Goal: Transaction & Acquisition: Purchase product/service

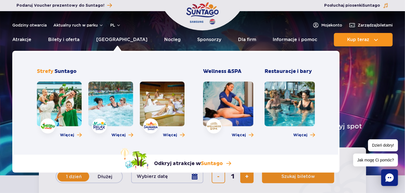
click at [62, 99] on link at bounding box center [59, 104] width 45 height 45
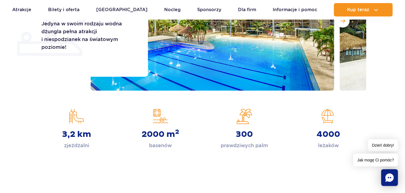
scroll to position [28, 0]
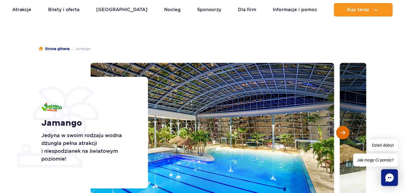
click at [341, 128] on button "Następny slajd" at bounding box center [342, 132] width 13 height 13
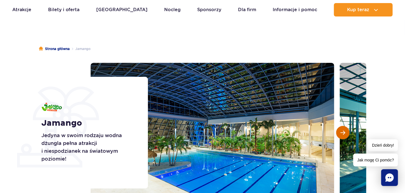
click at [339, 128] on button "Następny slajd" at bounding box center [342, 132] width 13 height 13
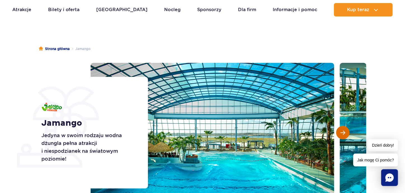
click at [339, 128] on button "Następny slajd" at bounding box center [342, 132] width 13 height 13
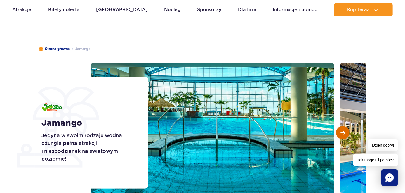
click at [339, 128] on button "Następny slajd" at bounding box center [342, 132] width 13 height 13
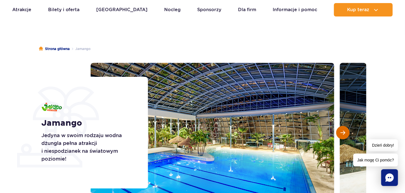
click at [339, 128] on button "Następny slajd" at bounding box center [342, 132] width 13 height 13
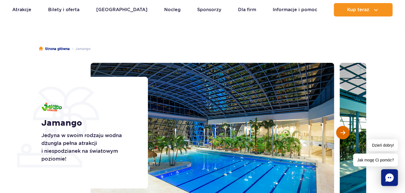
click at [339, 128] on button "Następny slajd" at bounding box center [342, 132] width 13 height 13
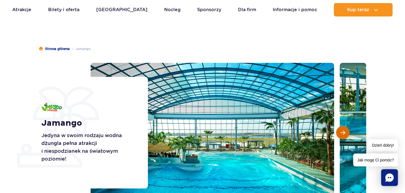
click at [339, 128] on button "Następny slajd" at bounding box center [342, 132] width 13 height 13
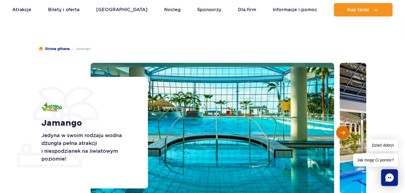
click at [339, 128] on button "Następny slajd" at bounding box center [342, 132] width 13 height 13
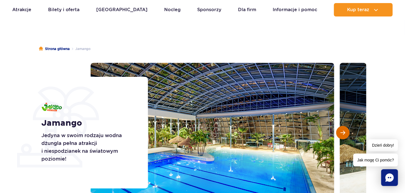
click at [339, 128] on button "Następny slajd" at bounding box center [342, 132] width 13 height 13
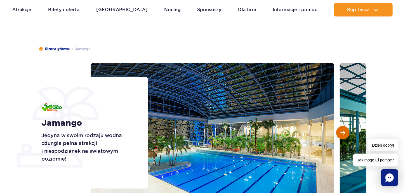
click at [339, 128] on button "Następny slajd" at bounding box center [342, 132] width 13 height 13
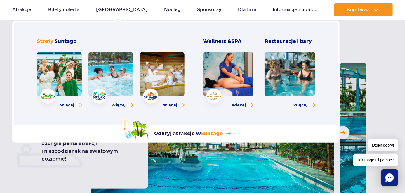
click at [106, 70] on link at bounding box center [110, 74] width 45 height 45
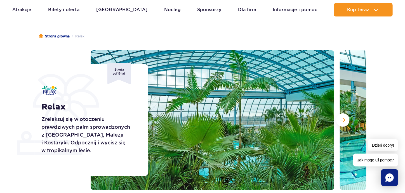
scroll to position [112, 0]
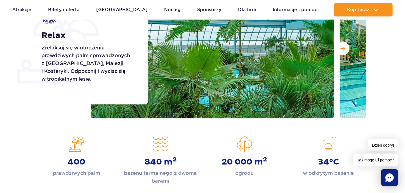
click at [335, 48] on div at bounding box center [229, 49] width 276 height 140
click at [341, 49] on span "Następny slajd" at bounding box center [343, 48] width 5 height 5
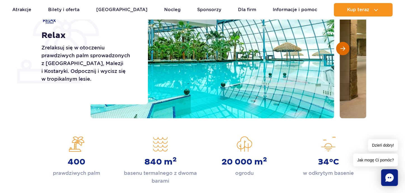
click at [341, 49] on span "Następny slajd" at bounding box center [343, 48] width 5 height 5
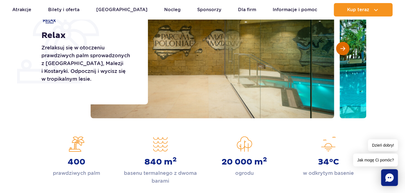
click at [341, 49] on span "Następny slajd" at bounding box center [343, 48] width 5 height 5
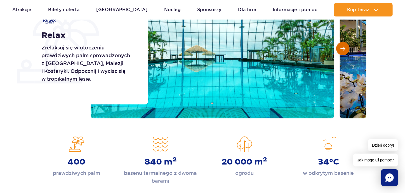
click at [341, 49] on span "Następny slajd" at bounding box center [343, 48] width 5 height 5
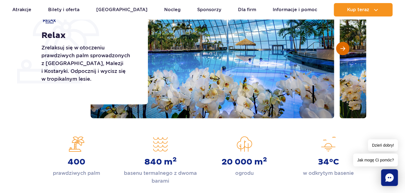
click at [341, 49] on span "Następny slajd" at bounding box center [343, 48] width 5 height 5
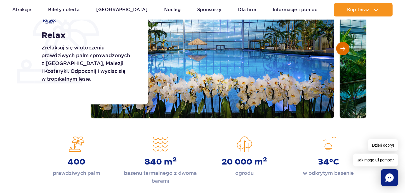
click at [341, 49] on span "Następny slajd" at bounding box center [343, 48] width 5 height 5
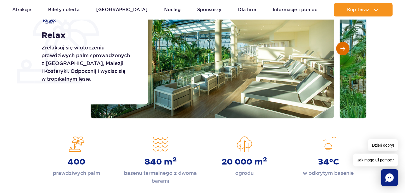
click at [341, 49] on span "Następny slajd" at bounding box center [343, 48] width 5 height 5
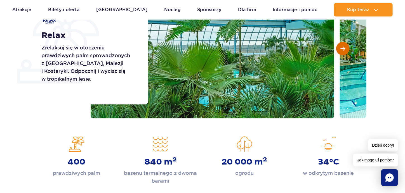
click at [341, 49] on span "Następny slajd" at bounding box center [343, 48] width 5 height 5
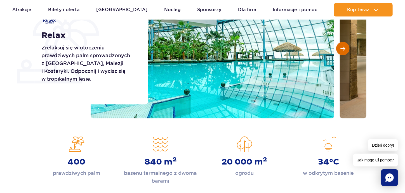
click at [341, 49] on span "Następny slajd" at bounding box center [343, 48] width 5 height 5
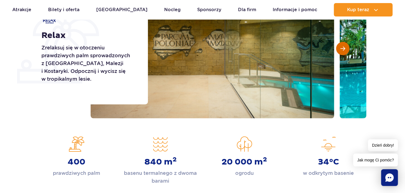
click at [341, 49] on span "Następny slajd" at bounding box center [343, 48] width 5 height 5
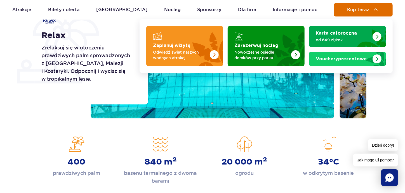
click at [352, 8] on span "Kup teraz" at bounding box center [358, 9] width 22 height 5
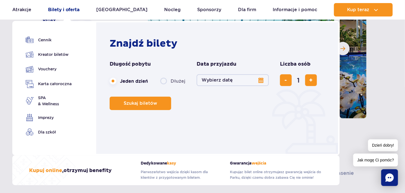
click at [68, 10] on link "Bilety i oferta" at bounding box center [64, 9] width 32 height 13
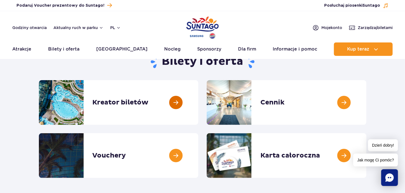
scroll to position [56, 0]
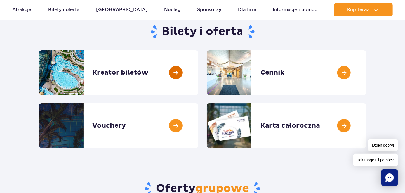
click at [198, 74] on link at bounding box center [198, 72] width 0 height 45
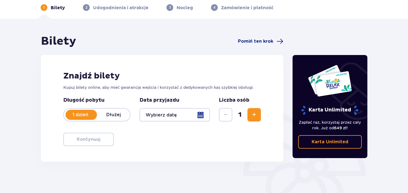
scroll to position [56, 0]
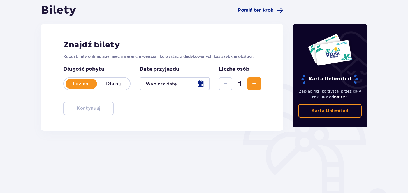
click at [201, 84] on div at bounding box center [174, 83] width 70 height 13
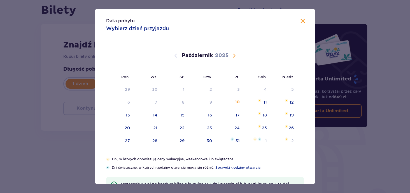
click at [232, 57] on span "Następny miesiąc" at bounding box center [234, 55] width 7 height 7
click at [129, 115] on div "10" at bounding box center [120, 115] width 28 height 12
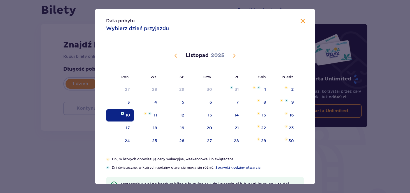
type input "10.11.25"
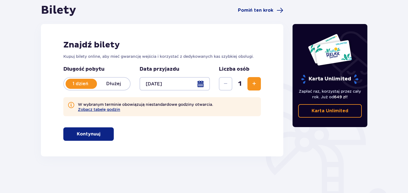
click at [251, 83] on span "Zwiększ" at bounding box center [254, 84] width 7 height 7
click at [250, 83] on button "Zwiększ" at bounding box center [253, 83] width 13 height 13
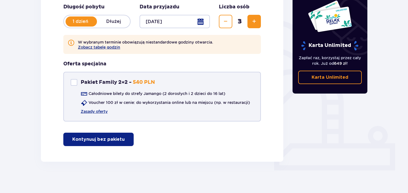
scroll to position [121, 0]
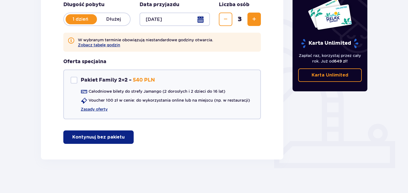
click at [107, 135] on p "Kontynuuj bez pakietu" at bounding box center [98, 137] width 52 height 6
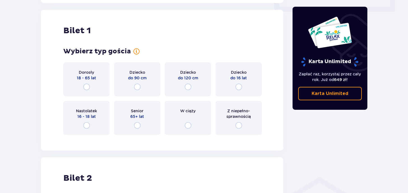
scroll to position [280, 0]
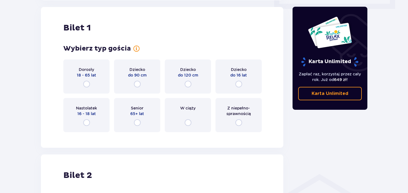
click at [237, 122] on input "radio" at bounding box center [238, 123] width 7 height 7
radio input "true"
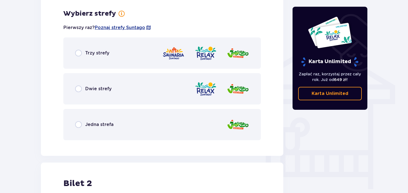
scroll to position [417, 0]
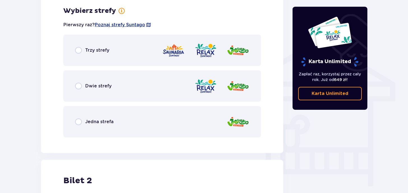
click at [94, 90] on div "Dwie strefy" at bounding box center [161, 86] width 197 height 31
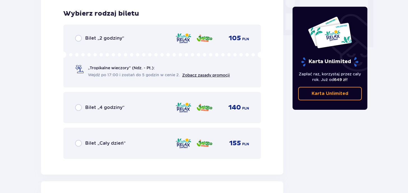
scroll to position [559, 0]
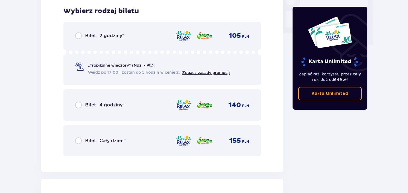
click at [127, 100] on div "Bilet „4 godziny” 140 PLN" at bounding box center [162, 105] width 174 height 12
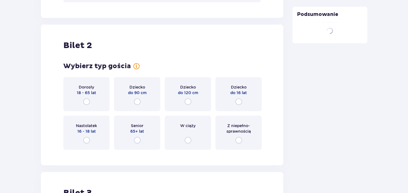
scroll to position [731, 0]
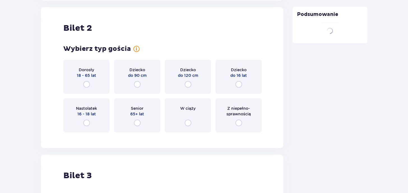
click at [241, 119] on div "Z niepełno­sprawnością" at bounding box center [238, 116] width 46 height 34
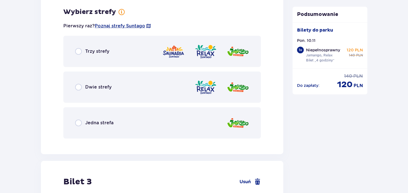
scroll to position [868, 0]
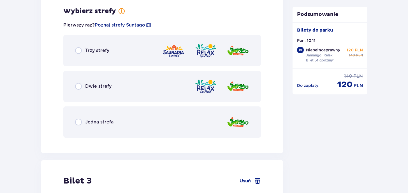
click at [116, 89] on div "Dwie strefy" at bounding box center [161, 86] width 197 height 31
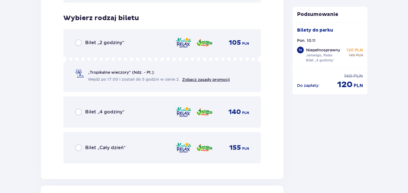
scroll to position [1010, 0]
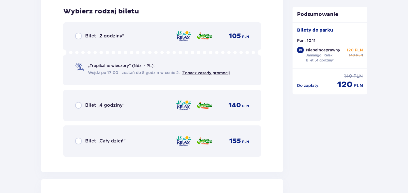
click at [141, 102] on div "Bilet „4 godziny” 140 PLN" at bounding box center [162, 106] width 174 height 12
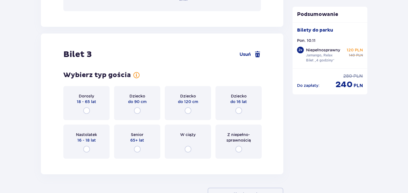
scroll to position [1182, 0]
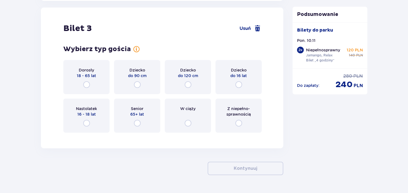
click at [241, 82] on input "radio" at bounding box center [238, 84] width 7 height 7
radio input "true"
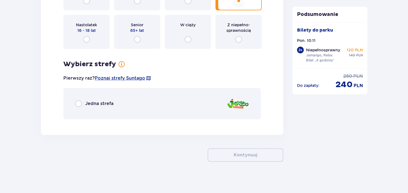
scroll to position [1267, 0]
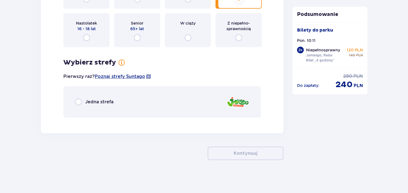
click at [130, 99] on div "Jedna strefa" at bounding box center [161, 102] width 197 height 31
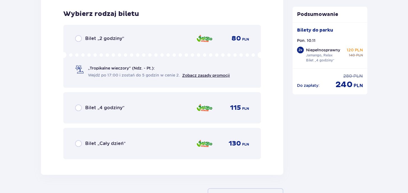
scroll to position [1389, 0]
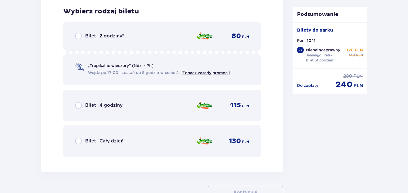
click at [167, 114] on div "Bilet „4 godziny” 115 PLN" at bounding box center [161, 105] width 197 height 31
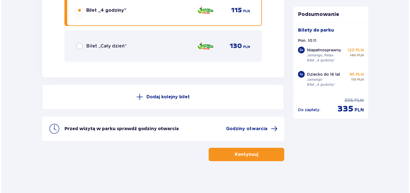
scroll to position [1485, 0]
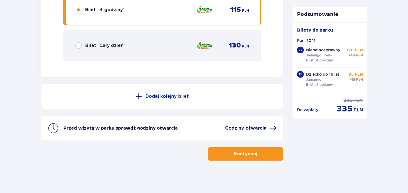
click at [233, 125] on span "Godziny otwarcia" at bounding box center [245, 128] width 41 height 6
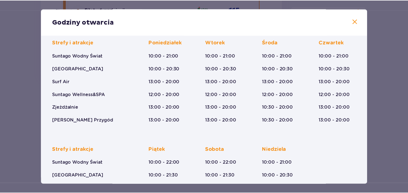
scroll to position [103, 0]
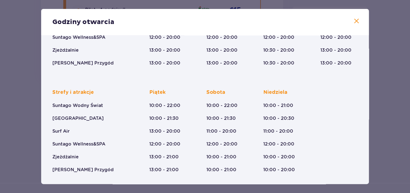
click at [354, 22] on span at bounding box center [356, 21] width 7 height 7
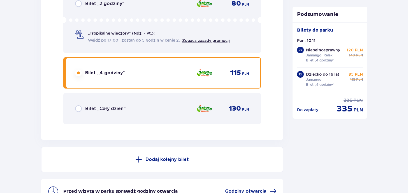
scroll to position [1457, 0]
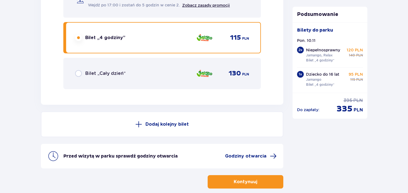
click at [246, 185] on button "Kontynuuj" at bounding box center [245, 182] width 76 height 13
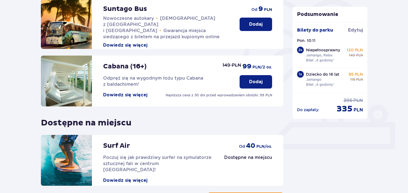
scroll to position [74, 0]
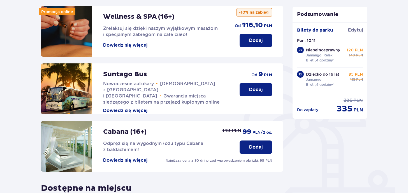
click at [260, 90] on p "Dodaj" at bounding box center [255, 90] width 13 height 6
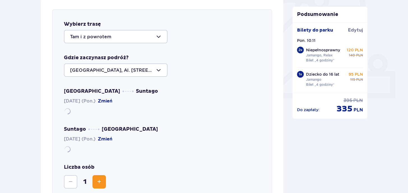
scroll to position [193, 0]
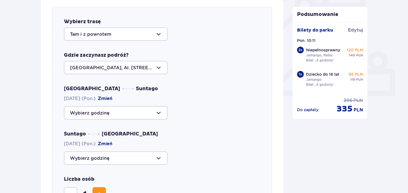
click at [155, 33] on div at bounding box center [116, 33] width 104 height 13
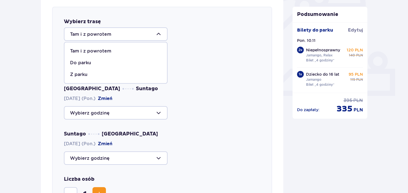
click at [89, 59] on span "Do parku" at bounding box center [115, 63] width 102 height 12
type input "Do parku"
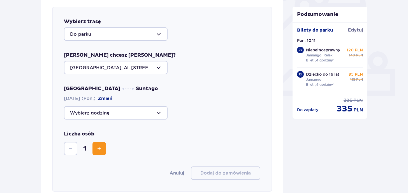
click at [159, 65] on div at bounding box center [116, 67] width 104 height 13
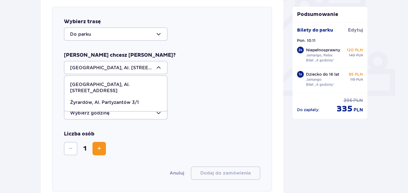
click at [111, 84] on p "Warszawa, Al. Jerozolimskie 56" at bounding box center [115, 88] width 91 height 12
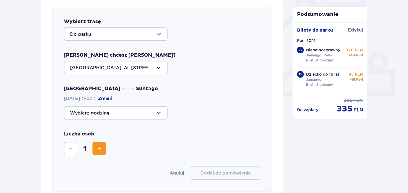
click at [158, 111] on div at bounding box center [116, 112] width 104 height 13
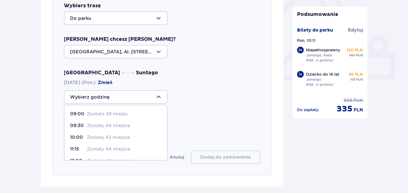
scroll to position [221, 0]
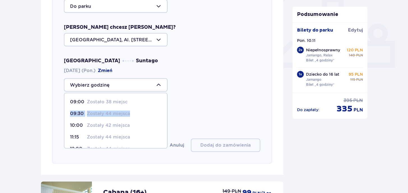
drag, startPoint x: 167, startPoint y: 105, endPoint x: 164, endPoint y: 118, distance: 12.9
click at [164, 118] on span "09:00 Zostało 38 miejsc 09:30 Zostały 44 miejsca 10:00 Zostały 42 miejsca 11:15…" at bounding box center [116, 121] width 104 height 56
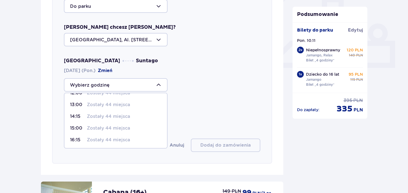
scroll to position [28, 0]
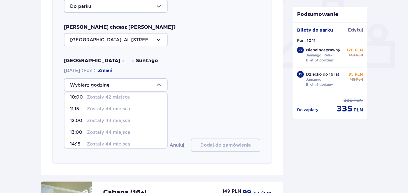
click at [92, 122] on p "Zostały 44 miejsca" at bounding box center [108, 121] width 43 height 6
type input "12:00"
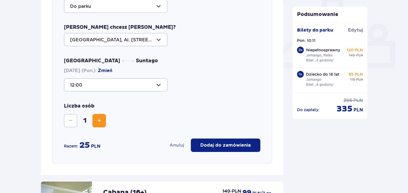
click at [96, 122] on span "Zwiększ" at bounding box center [99, 121] width 7 height 7
click at [224, 146] on p "Dodaj do zamówienia" at bounding box center [225, 145] width 50 height 6
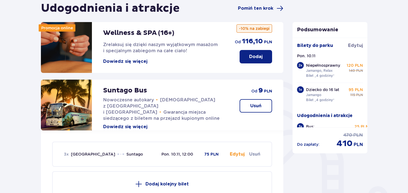
scroll to position [109, 0]
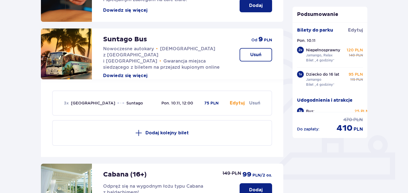
click at [178, 130] on p "Dodaj kolejny bilet" at bounding box center [166, 133] width 43 height 6
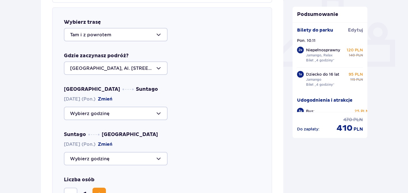
scroll to position [223, 0]
click at [156, 39] on div at bounding box center [116, 34] width 104 height 13
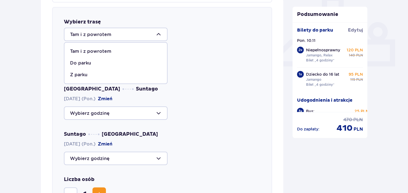
click at [85, 76] on p "Z parku" at bounding box center [78, 75] width 17 height 6
type input "Z parku"
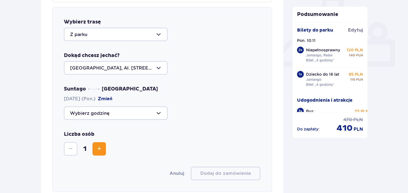
click at [154, 67] on div at bounding box center [116, 67] width 104 height 13
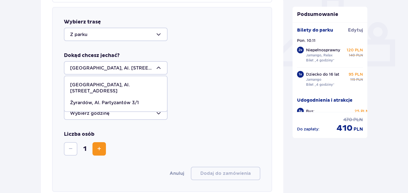
click at [143, 83] on div "Warszawa, Al. Jerozolimskie 56" at bounding box center [115, 88] width 91 height 12
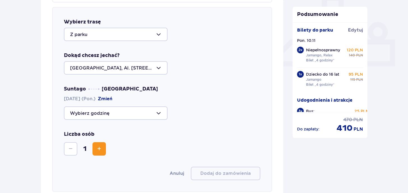
click at [161, 116] on div at bounding box center [116, 113] width 104 height 13
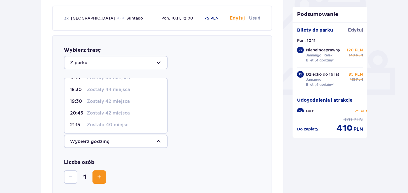
scroll to position [4, 0]
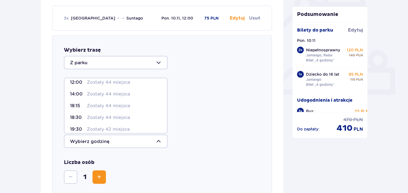
click at [122, 107] on p "Zostały 44 miejsca" at bounding box center [108, 106] width 43 height 6
type input "18:15"
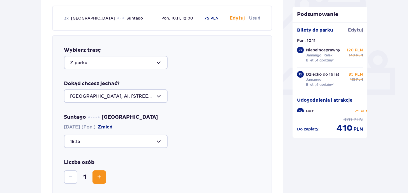
click at [93, 180] on button "Zwiększ" at bounding box center [98, 177] width 13 height 13
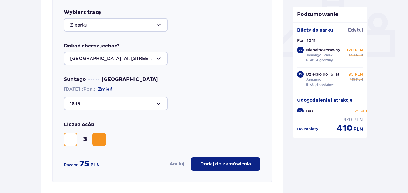
scroll to position [223, 0]
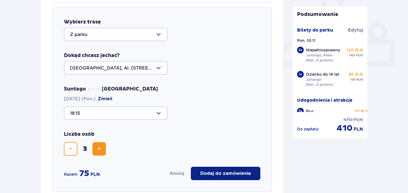
click at [226, 176] on p "Dodaj do zamówienia" at bounding box center [225, 174] width 50 height 6
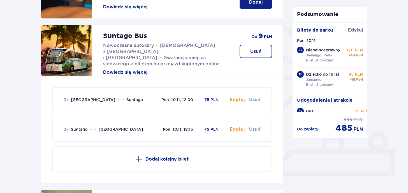
scroll to position [139, 0]
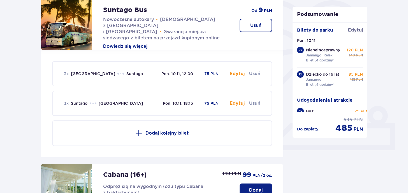
click at [236, 73] on button "Edytuj" at bounding box center [237, 74] width 15 height 6
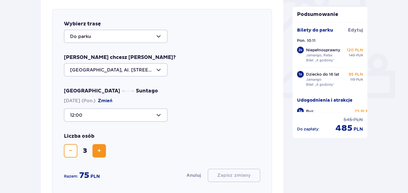
scroll to position [193, 0]
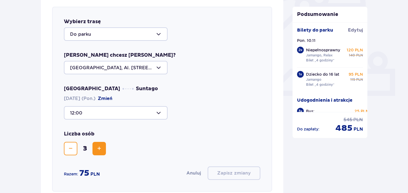
click at [160, 113] on div at bounding box center [116, 112] width 104 height 13
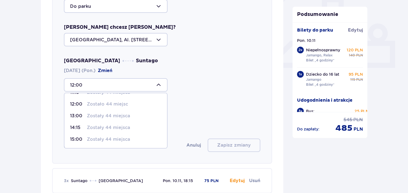
scroll to position [45, 0]
click at [118, 117] on p "Zostały 44 miejsca" at bounding box center [108, 116] width 43 height 6
type input "13:00"
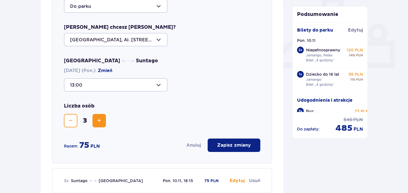
click at [236, 144] on p "Zapisz zmiany" at bounding box center [234, 145] width 34 height 6
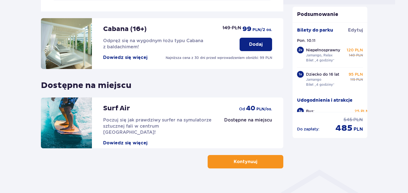
scroll to position [293, 0]
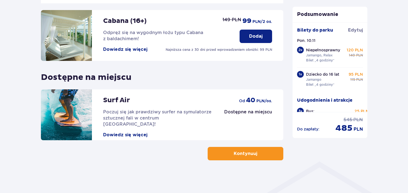
click at [251, 152] on p "Kontynuuj" at bounding box center [245, 154] width 24 height 6
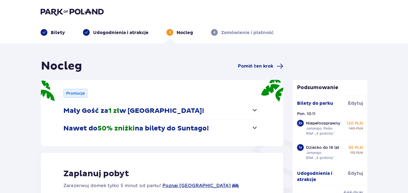
click at [252, 112] on span "button" at bounding box center [254, 110] width 7 height 7
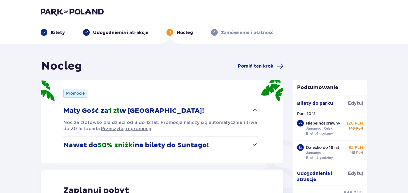
click at [252, 112] on span "button" at bounding box center [254, 110] width 7 height 7
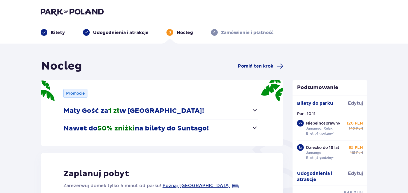
click at [252, 128] on span "button" at bounding box center [254, 128] width 7 height 7
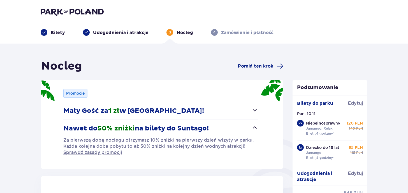
click at [252, 128] on span "button" at bounding box center [254, 128] width 7 height 7
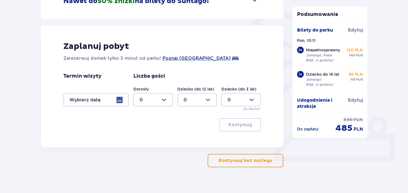
scroll to position [135, 0]
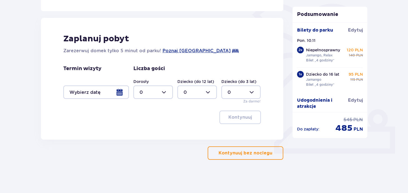
click at [259, 152] on p "Kontynuuj bez noclegu" at bounding box center [245, 153] width 54 height 6
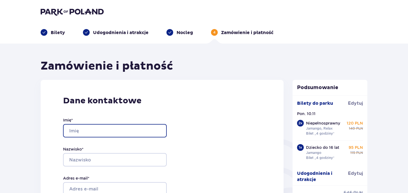
click at [133, 133] on input "Imię *" at bounding box center [115, 130] width 104 height 13
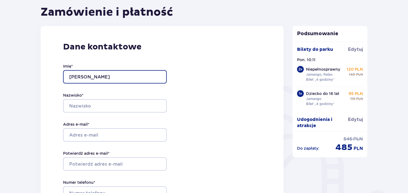
scroll to position [56, 0]
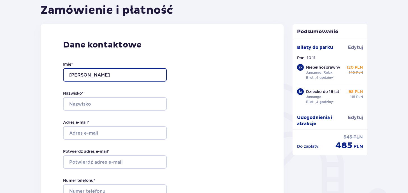
drag, startPoint x: 109, startPoint y: 75, endPoint x: 86, endPoint y: 77, distance: 23.9
click at [86, 77] on input "Izabela Sarapuk" at bounding box center [115, 74] width 104 height 13
type input "Izabela"
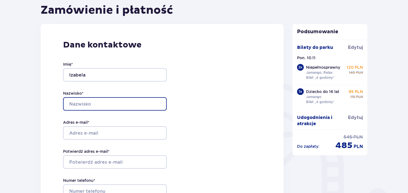
click at [83, 102] on input "Nazwisko *" at bounding box center [115, 103] width 104 height 13
click at [89, 106] on input "Nazwisko *" at bounding box center [115, 103] width 104 height 13
type input "Sarapuk"
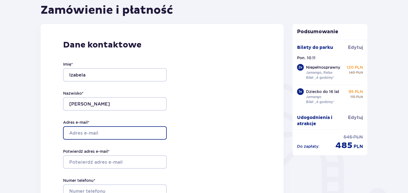
click at [104, 134] on input "Adres e-mail *" at bounding box center [115, 133] width 104 height 13
type input "[EMAIL_ADDRESS][DOMAIN_NAME]"
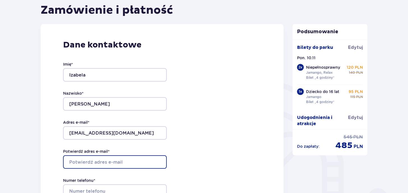
type input "[EMAIL_ADDRESS][DOMAIN_NAME]"
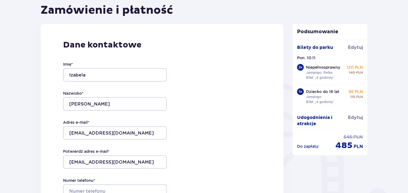
click at [224, 146] on div "Dane kontaktowe Imię * Izabela Nazwisko * Sarapuk Adres e-mail * izapio3@wp.pl …" at bounding box center [162, 142] width 243 height 237
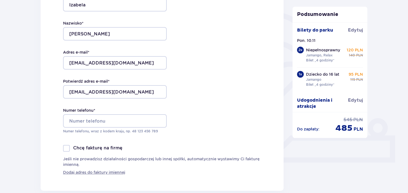
scroll to position [140, 0]
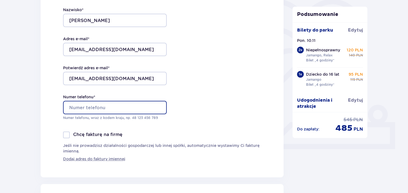
click at [112, 108] on input "Numer telefonu *" at bounding box center [115, 107] width 104 height 13
type input "515307360"
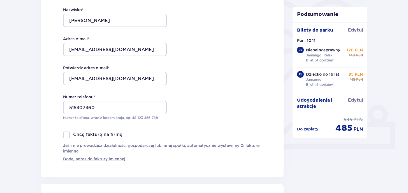
click at [216, 120] on div "Dane kontaktowe Imię * Izabela Nazwisko * Sarapuk Adres e-mail * izapio3@wp.pl …" at bounding box center [162, 58] width 243 height 237
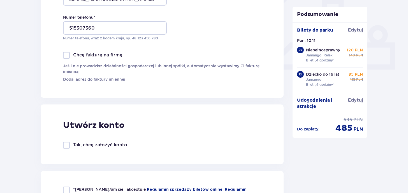
scroll to position [252, 0]
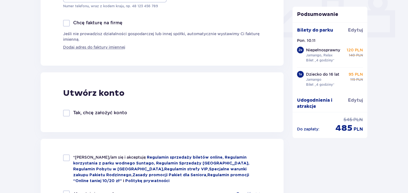
click at [66, 113] on div at bounding box center [66, 113] width 7 height 7
checkbox input "true"
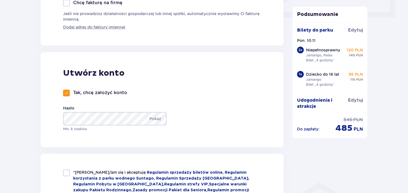
scroll to position [308, 0]
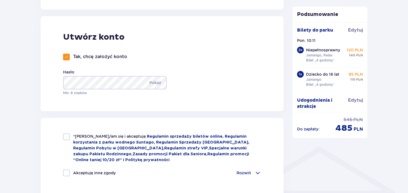
click at [287, 99] on div "Zamówienie i płatność Dane kontaktowe Imię * Izabela Nazwisko * Sarapuk Adres e…" at bounding box center [162, 109] width 252 height 717
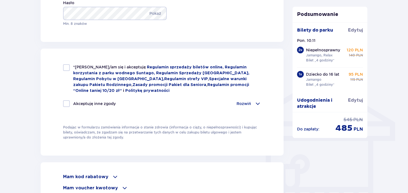
scroll to position [392, 0]
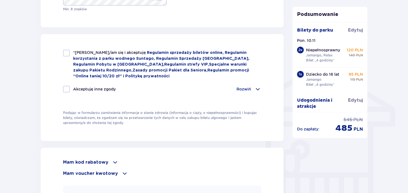
click at [65, 54] on div at bounding box center [66, 53] width 7 height 7
checkbox input "true"
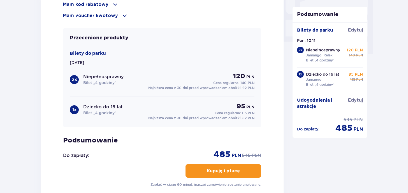
scroll to position [560, 0]
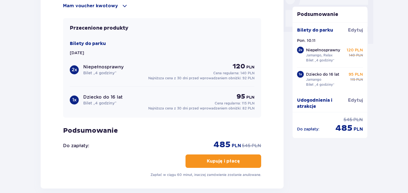
click at [235, 163] on p "Kupuję i płacę" at bounding box center [223, 161] width 33 height 6
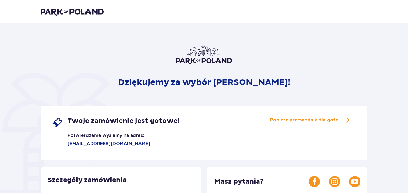
click at [318, 102] on div "Dziękujemy za wybór [PERSON_NAME]! Twoje zamówienie jest gotowe! Potwierdzenie …" at bounding box center [204, 190] width 326 height 290
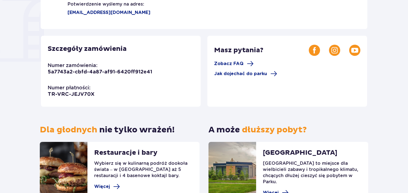
scroll to position [84, 0]
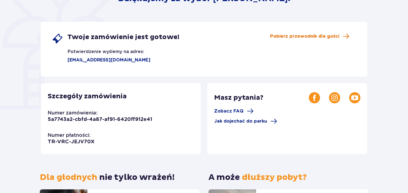
click at [296, 37] on span "Pobierz przewodnik dla gości" at bounding box center [304, 36] width 69 height 6
